Goal: Use online tool/utility: Utilize a website feature to perform a specific function

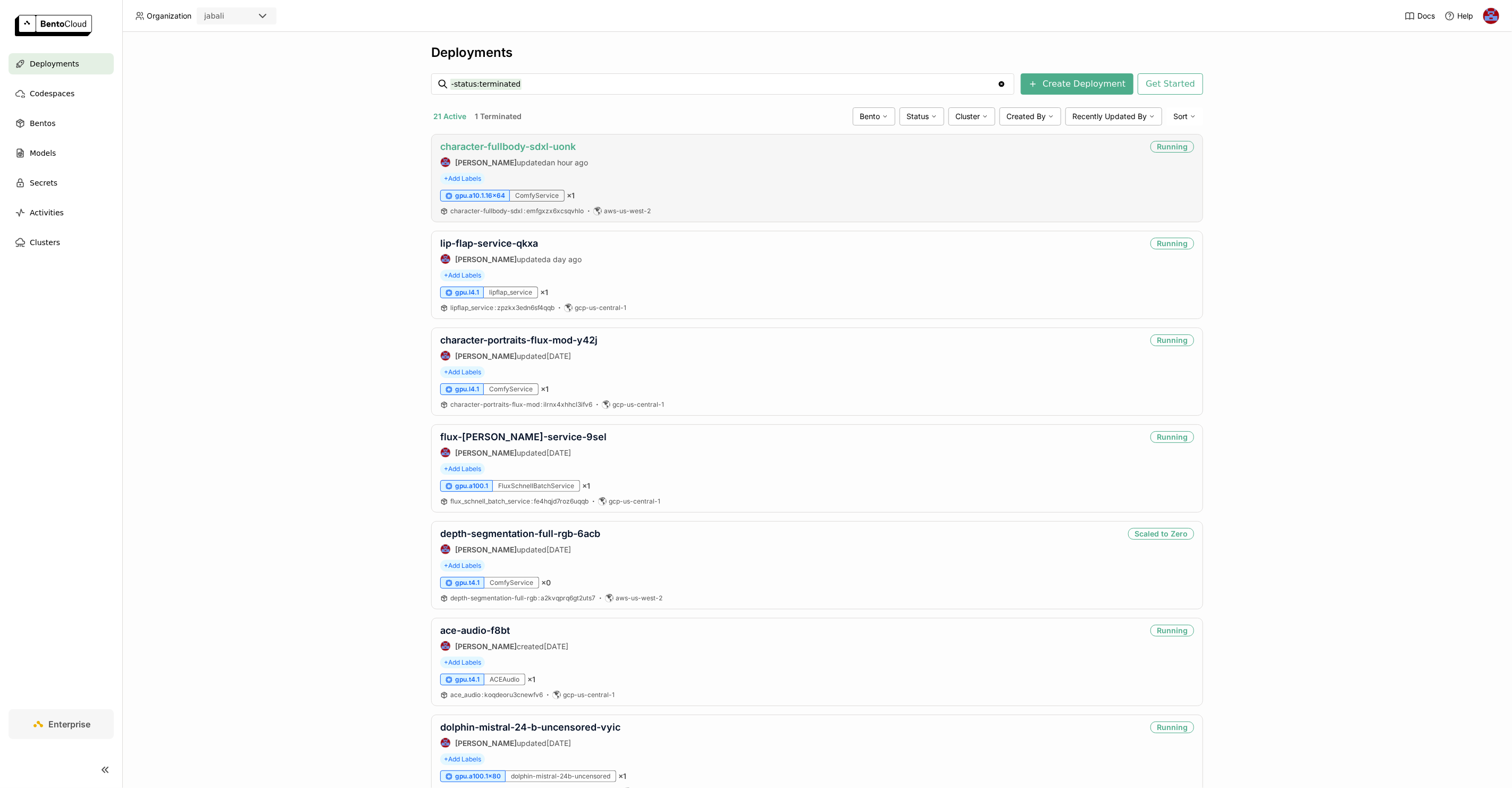
click at [527, 148] on link "character-fullbody-sdxl-uonk" at bounding box center [508, 146] width 135 height 11
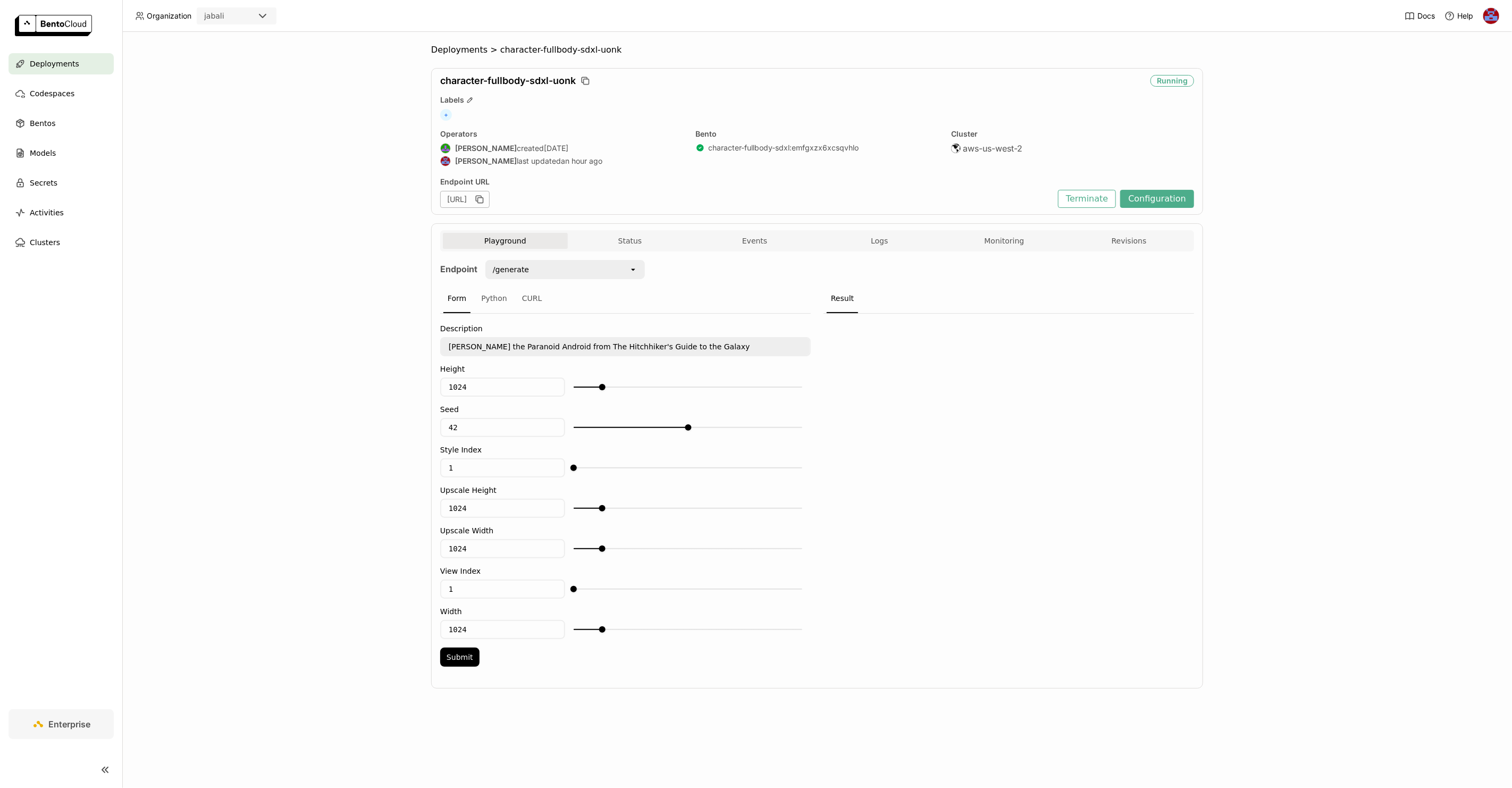
click at [241, 160] on div "Deployments > character-fullbody-sdxl-uonk character-fullbody-sdxl-uonk Running…" at bounding box center [817, 410] width 1390 height 756
click at [452, 647] on button "Submit" at bounding box center [460, 657] width 39 height 19
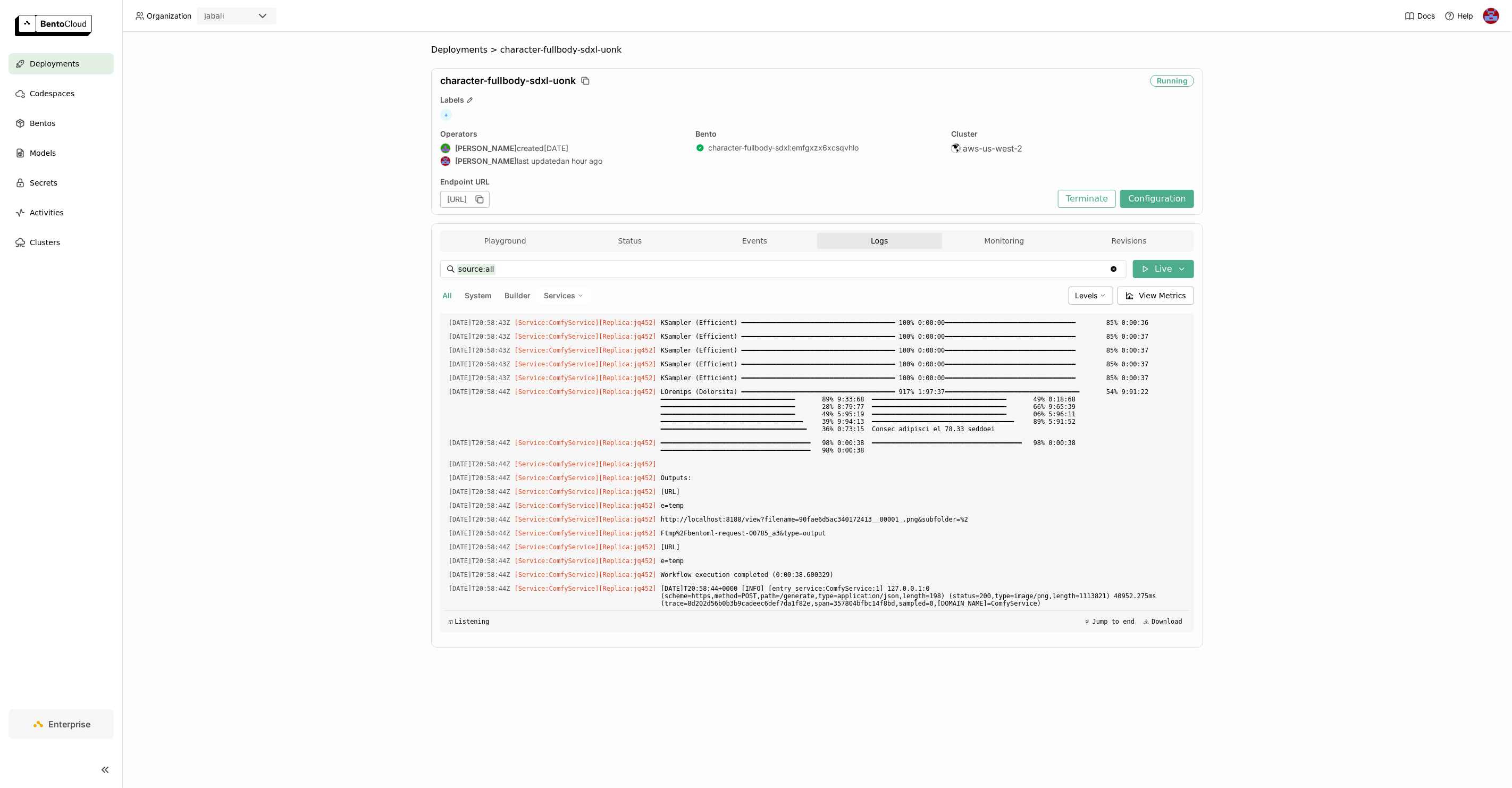
scroll to position [14129, 0]
click at [512, 237] on button "Playground" at bounding box center [505, 240] width 125 height 16
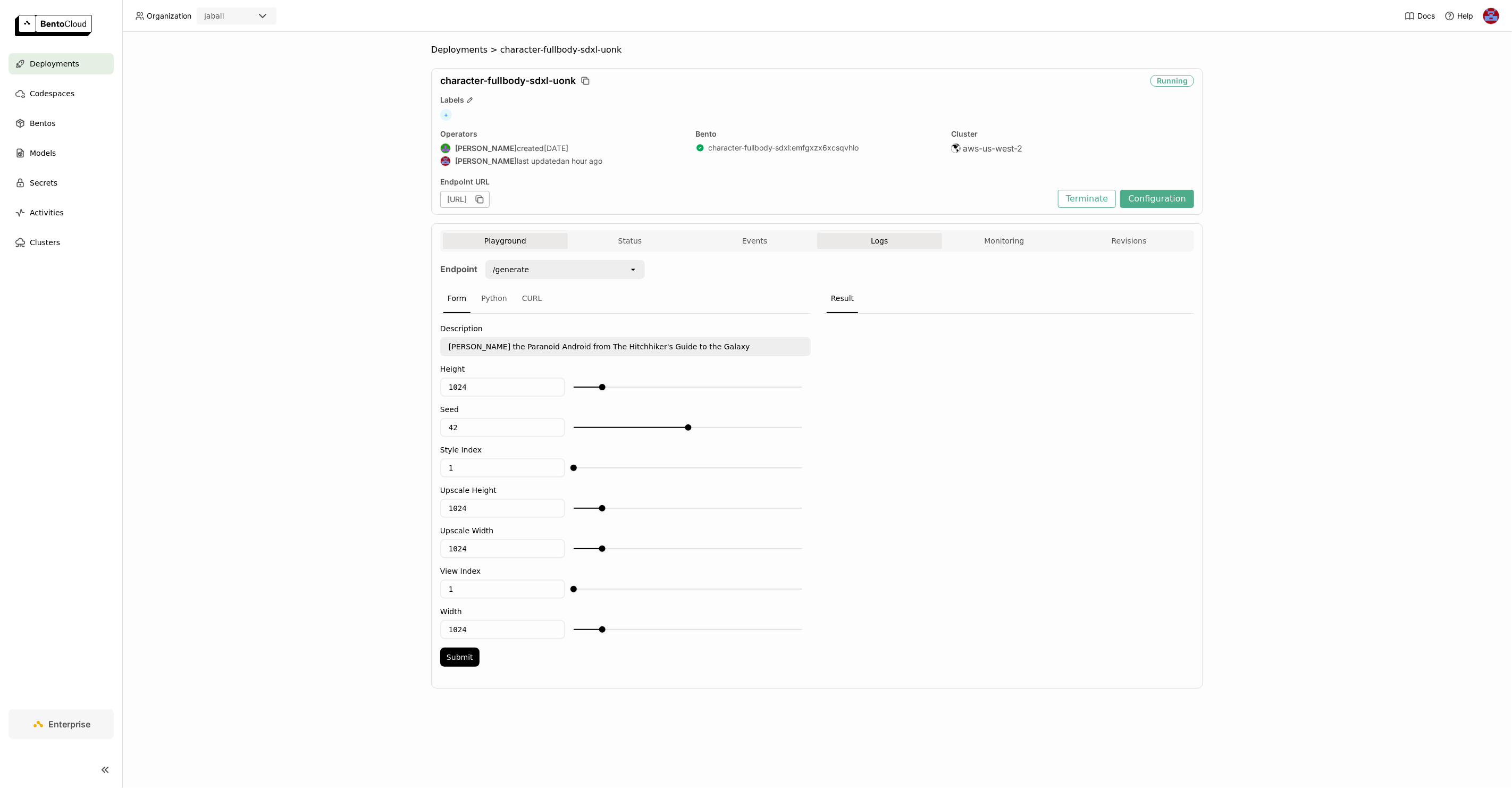
click at [879, 243] on span "Logs" at bounding box center [880, 240] width 17 height 10
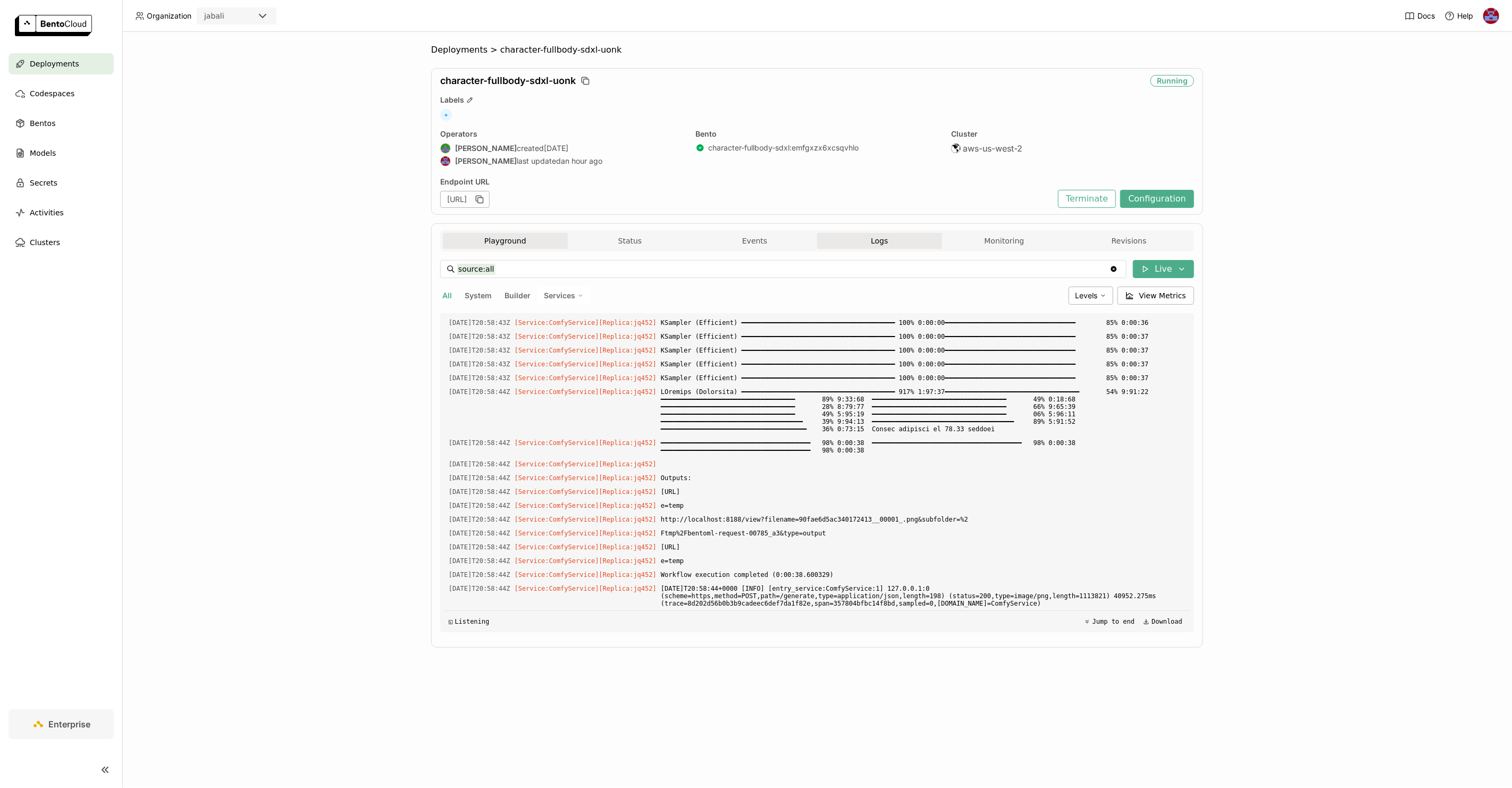
click at [491, 237] on button "Playground" at bounding box center [505, 240] width 125 height 16
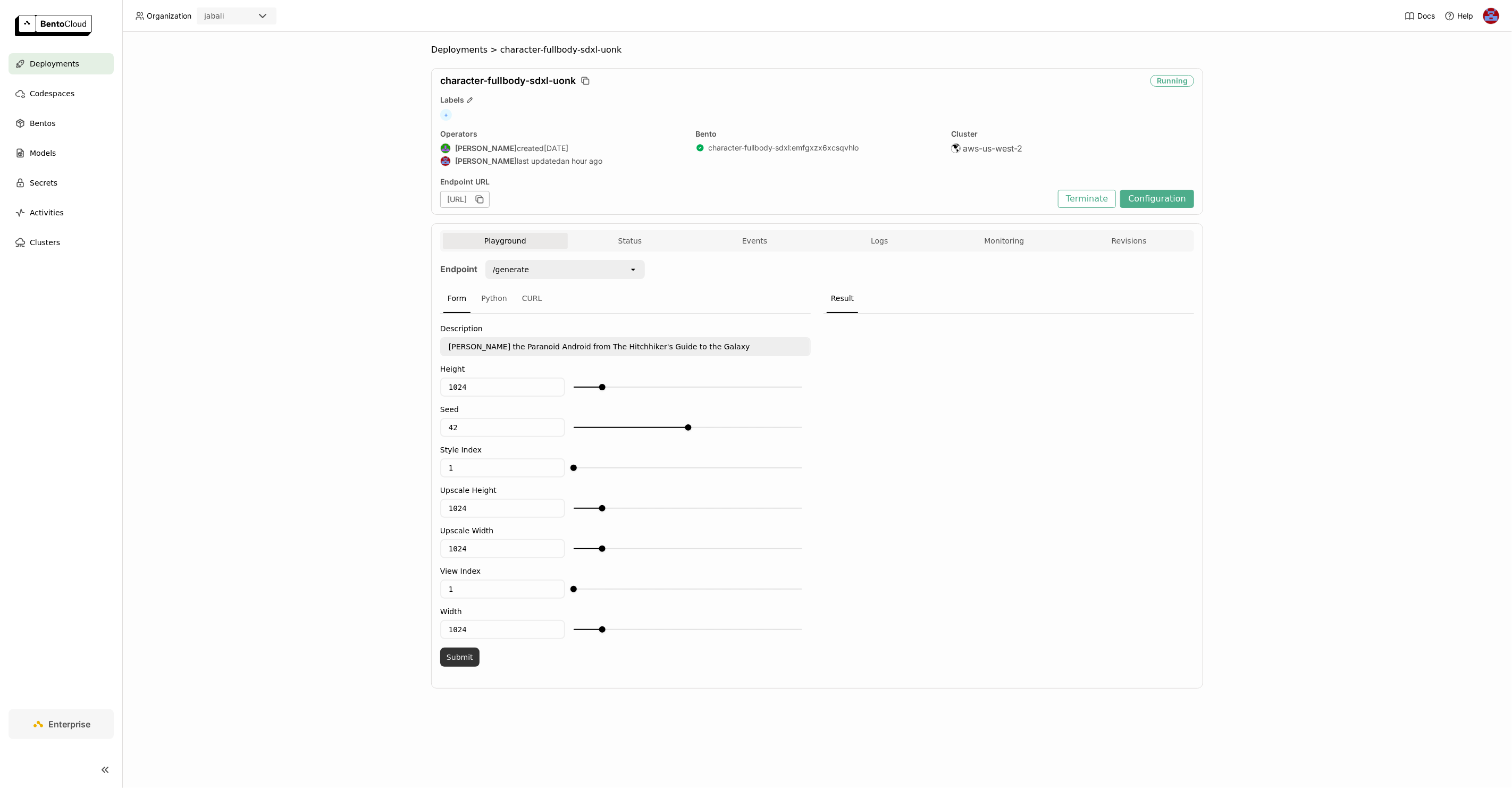
click at [467, 648] on button "Submit" at bounding box center [460, 657] width 39 height 19
click at [998, 370] on button "Show Preview" at bounding box center [997, 373] width 56 height 20
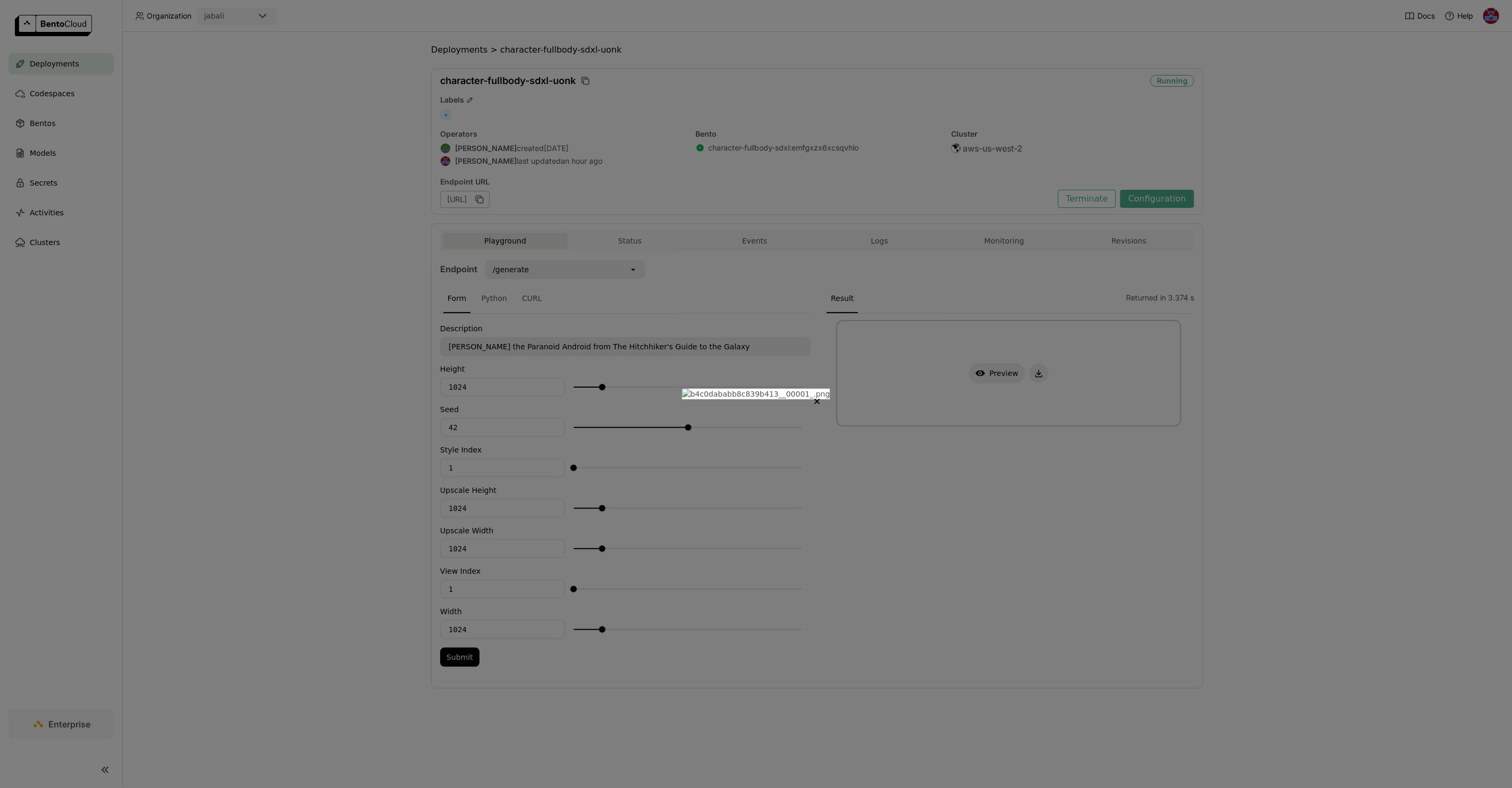
click at [1228, 311] on div at bounding box center [756, 394] width 1512 height 788
